Goal: Task Accomplishment & Management: Use online tool/utility

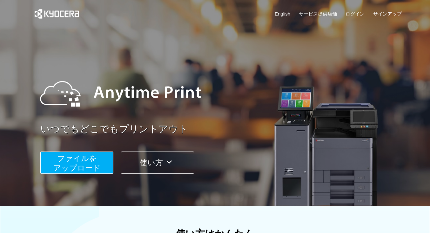
click at [86, 159] on span "ファイルを ​​アップロード" at bounding box center [76, 163] width 47 height 18
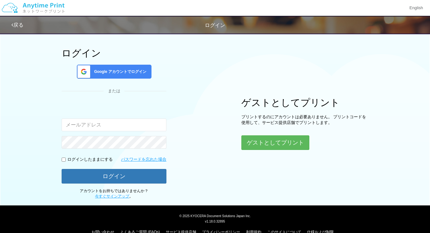
scroll to position [25, 0]
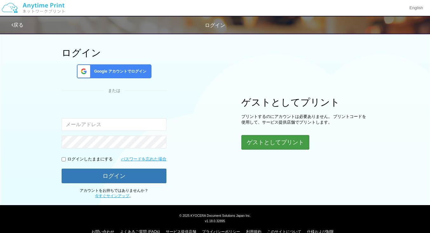
click at [267, 139] on button "ゲストとしてプリント" at bounding box center [275, 142] width 68 height 15
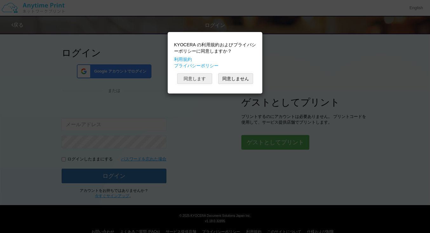
click at [199, 75] on button "同意します" at bounding box center [194, 78] width 35 height 11
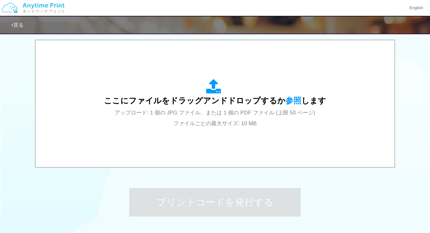
scroll to position [201, 0]
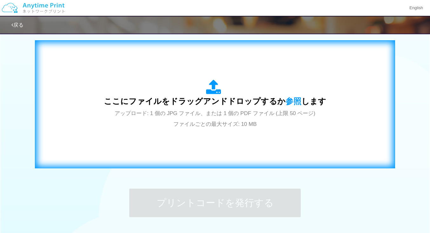
click at [217, 101] on span "ここにファイルをドラッグアンドドロップするか 参照 します" at bounding box center [215, 101] width 222 height 9
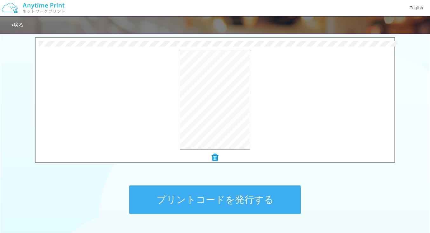
scroll to position [205, 0]
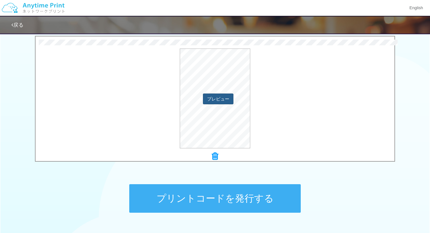
click at [221, 102] on button "プレビュー" at bounding box center [218, 99] width 30 height 11
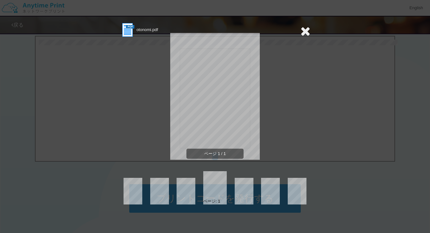
click at [302, 33] on icon at bounding box center [306, 31] width 10 height 13
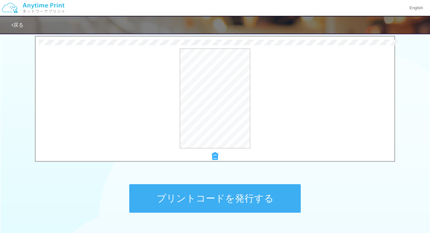
click at [192, 202] on button "プリントコードを発行する" at bounding box center [215, 199] width 172 height 29
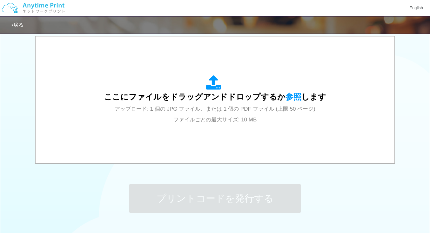
scroll to position [0, 0]
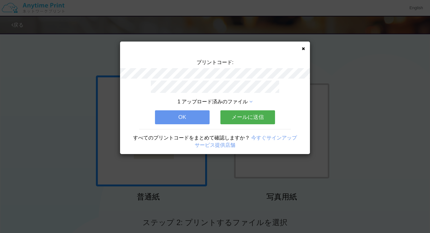
click at [193, 114] on button "OK" at bounding box center [182, 118] width 55 height 14
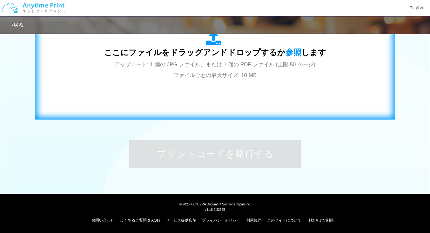
scroll to position [249, 0]
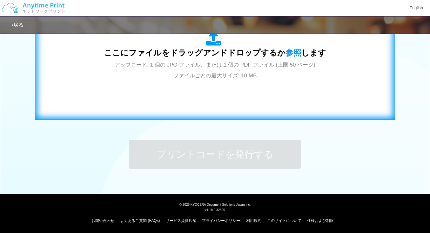
click at [190, 85] on div "ここにファイルをドラッグアンドドロップするか 参照 します アップロード: 1 個の JPG ファイル、または 1 個の PDF ファイル (上限 50 ペー…" at bounding box center [215, 55] width 347 height 115
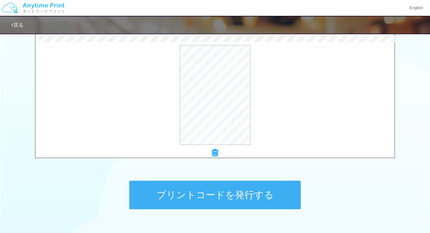
scroll to position [205, 0]
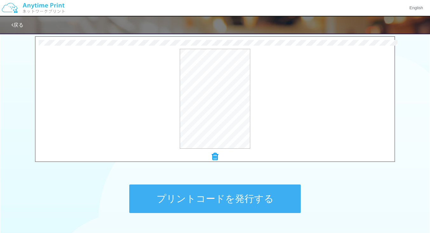
click at [232, 202] on button "プリントコードを発行する" at bounding box center [215, 199] width 172 height 29
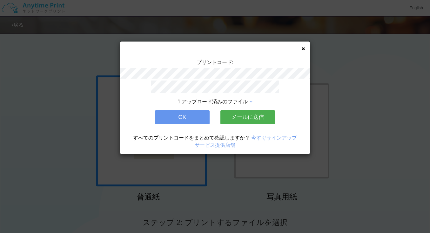
click at [176, 121] on button "OK" at bounding box center [182, 118] width 55 height 14
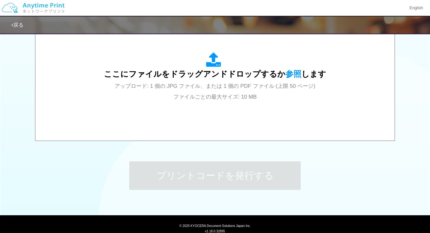
scroll to position [233, 0]
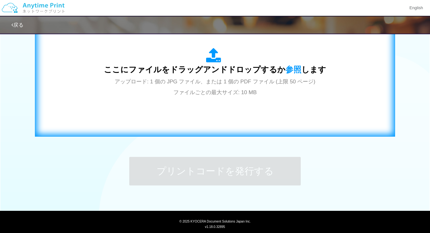
click at [233, 58] on div "ここにファイルをドラッグアンドドロップするか 参照 します アップロード: 1 個の JPG ファイル、または 1 個の PDF ファイル (上限 50 ペー…" at bounding box center [215, 73] width 222 height 50
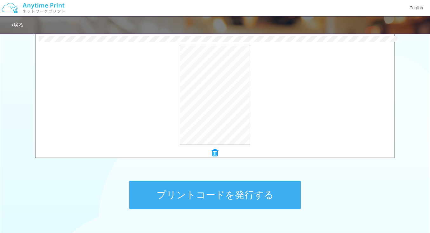
scroll to position [210, 0]
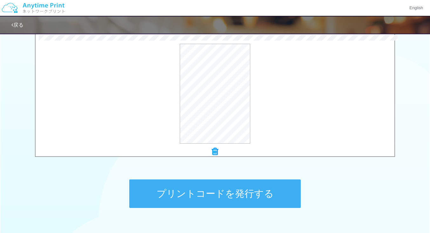
click at [215, 151] on icon at bounding box center [215, 152] width 6 height 8
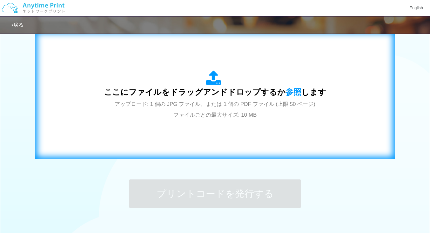
click at [212, 116] on span "アップロード: 1 個の JPG ファイル、または 1 個の PDF ファイル (上限 50 ページ) ファイルごとの最大サイズ: 10 MB" at bounding box center [215, 109] width 201 height 17
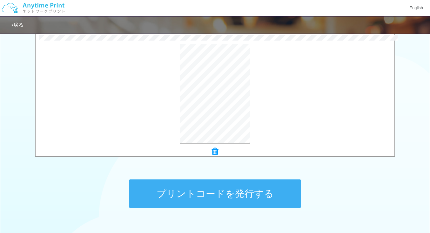
click at [262, 188] on button "プリントコードを発行する" at bounding box center [215, 194] width 172 height 29
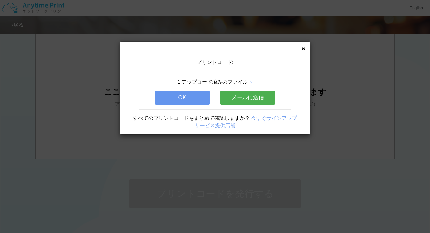
scroll to position [0, 0]
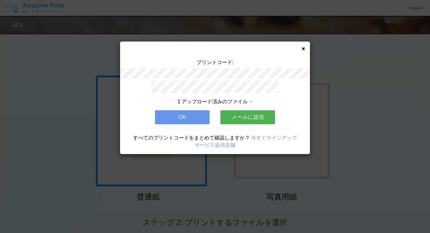
click at [193, 122] on button "OK" at bounding box center [182, 118] width 55 height 14
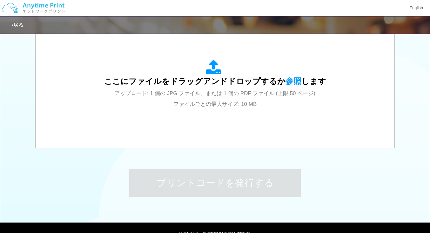
scroll to position [191, 0]
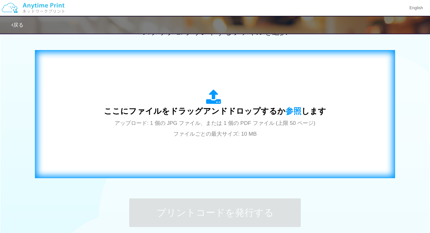
click at [194, 96] on div "ここにファイルをドラッグアンドドロップするか 参照 します アップロード: 1 個の JPG ファイル、または 1 個の PDF ファイル (上限 50 ペー…" at bounding box center [215, 115] width 222 height 50
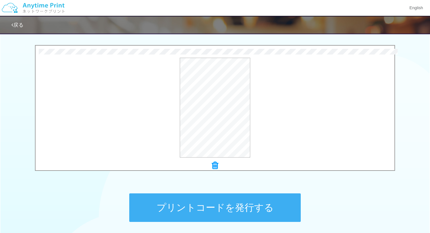
scroll to position [197, 0]
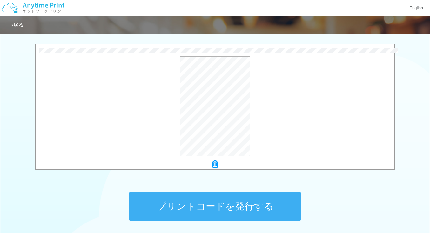
click at [245, 206] on button "プリントコードを発行する" at bounding box center [215, 207] width 172 height 29
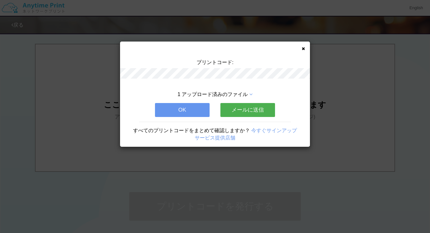
scroll to position [0, 0]
